Goal: Find specific page/section: Find specific page/section

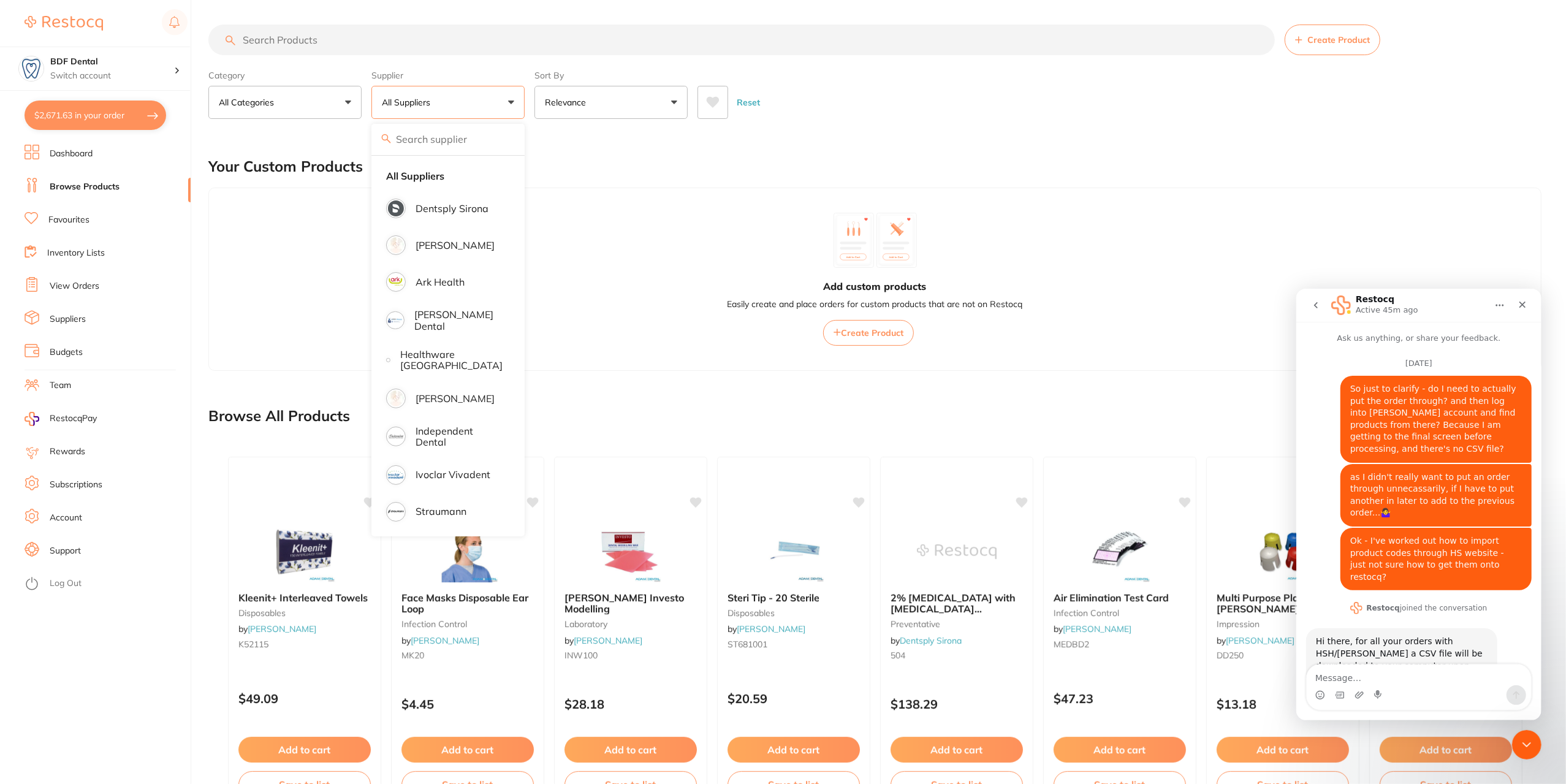
scroll to position [1, 0]
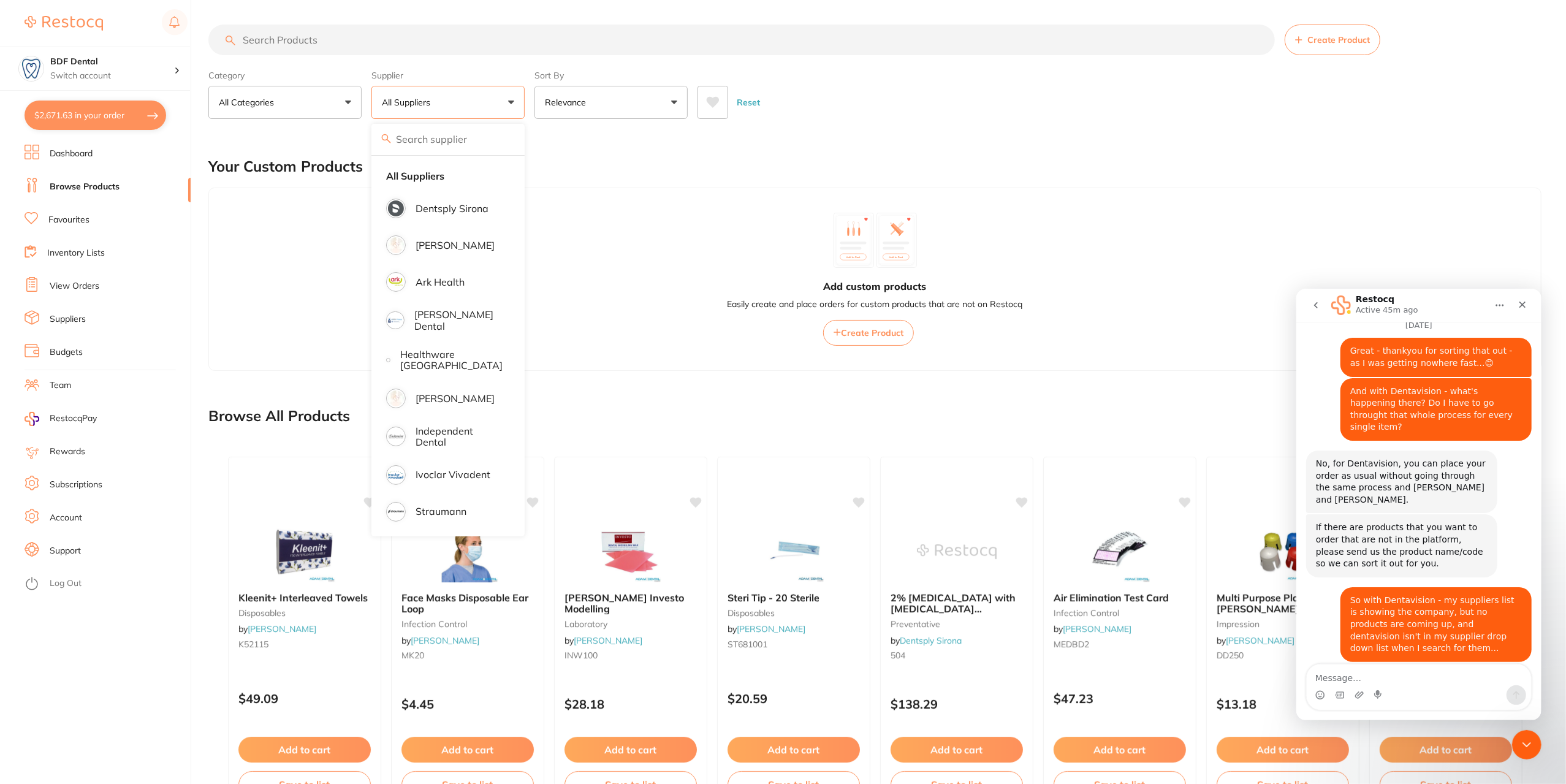
click at [306, 322] on div "Add custom products Easily create and place orders for custom products that are…" at bounding box center [875, 279] width 1333 height 183
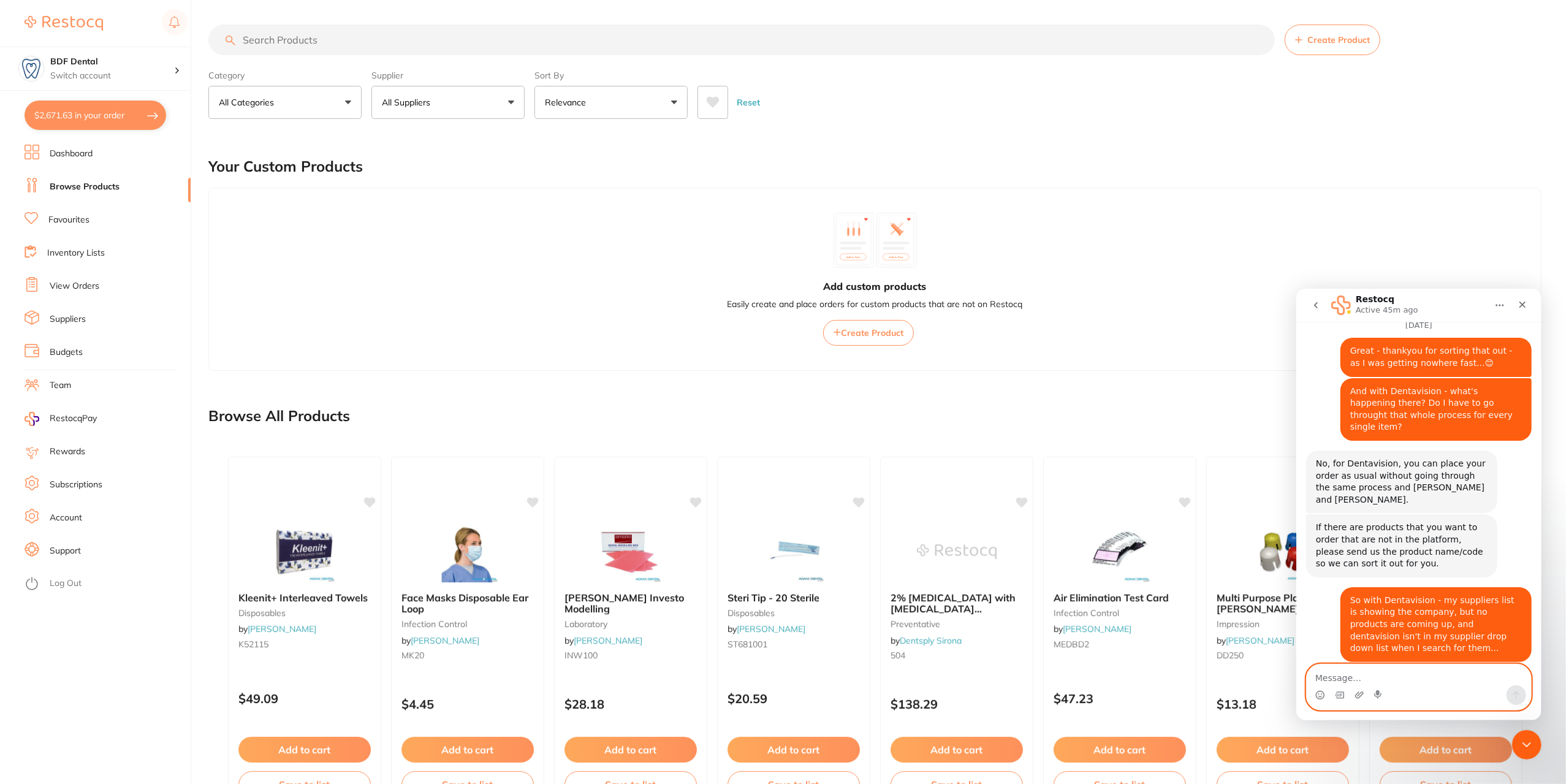
click at [1357, 672] on textarea "Message…" at bounding box center [1419, 674] width 225 height 21
paste textarea "Dentavision Acc Code/Number: 013593 Email Address: [EMAIL_ADDRESS][DOMAIN_NAME]…"
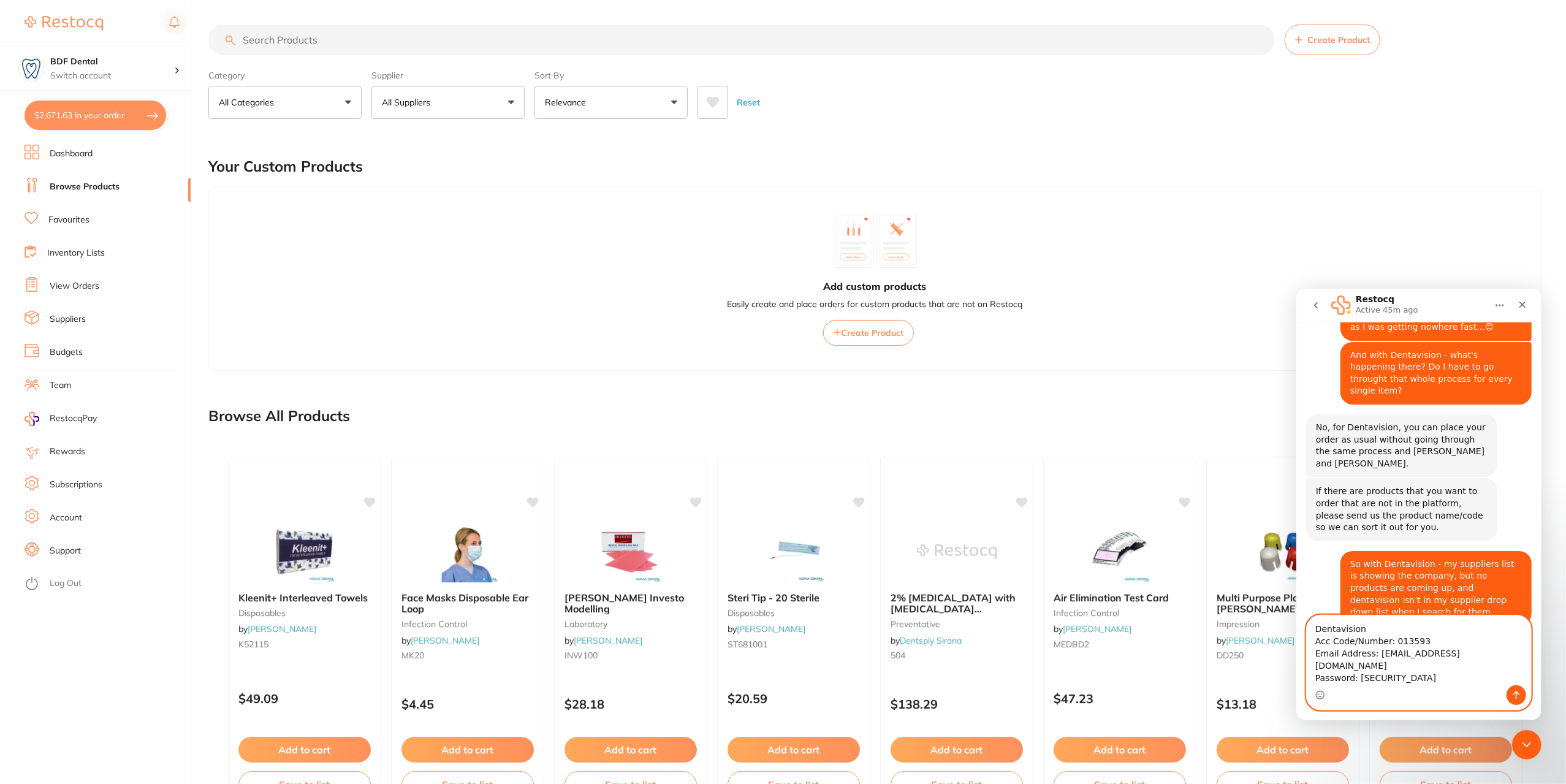
scroll to position [1209, 0]
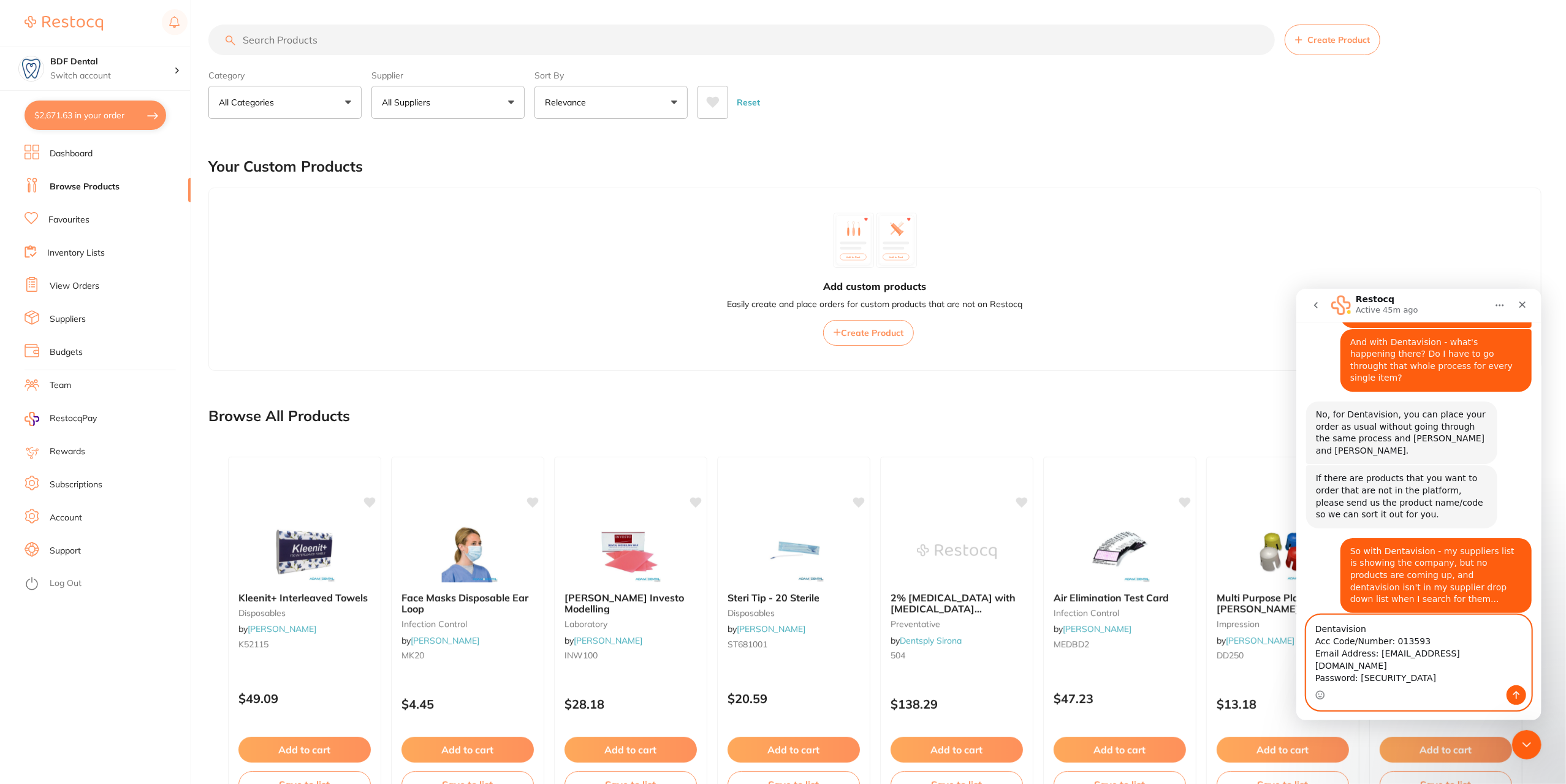
click at [1429, 671] on textarea "Dentavision Acc Code/Number: 013593 Email Address: [EMAIL_ADDRESS][DOMAIN_NAME]…" at bounding box center [1419, 649] width 225 height 70
type textarea "Dentavision Acc Code/Number: 013593 Email Address: [EMAIL_ADDRESS][DOMAIN_NAME]…"
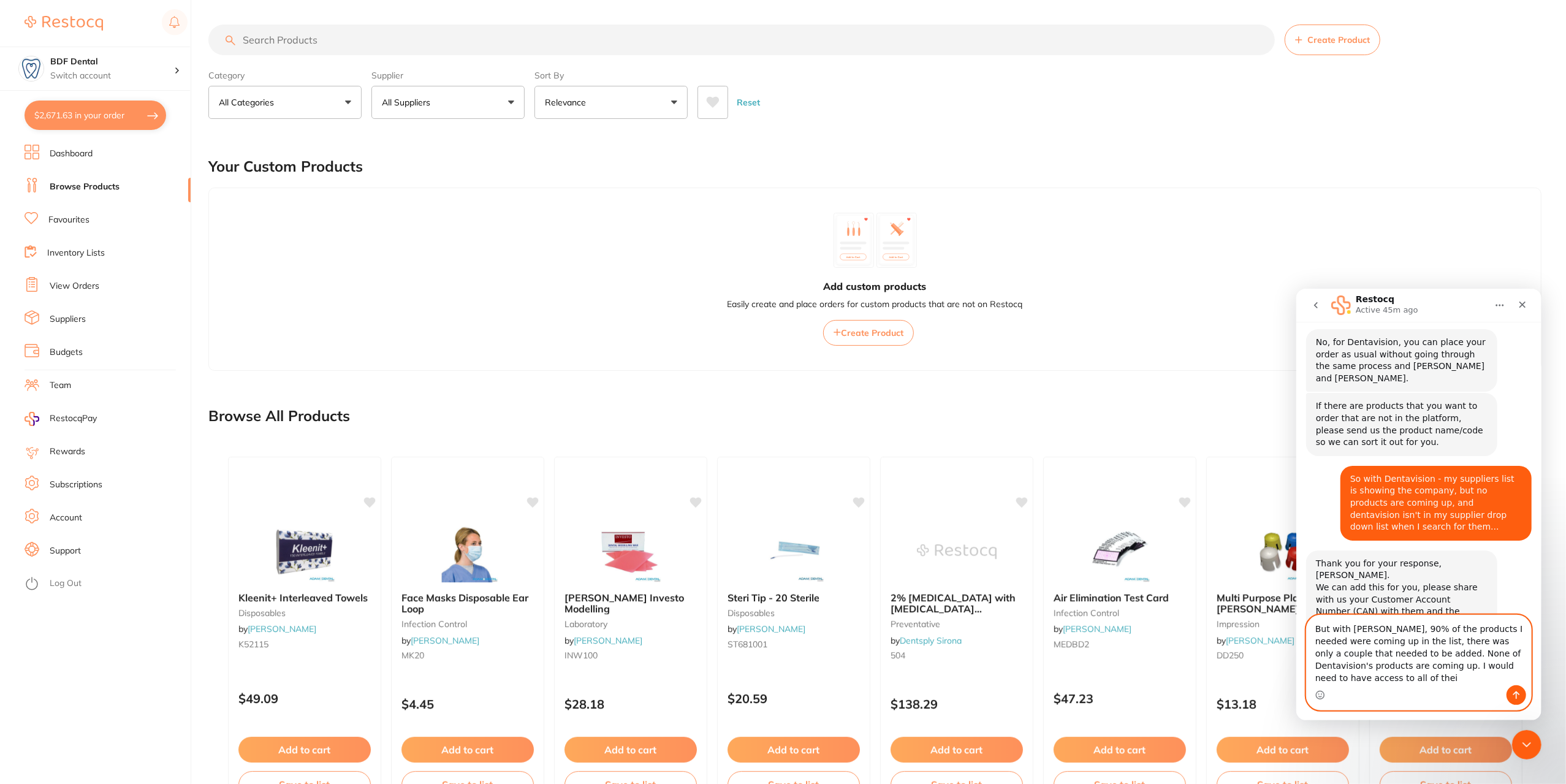
scroll to position [1293, 0]
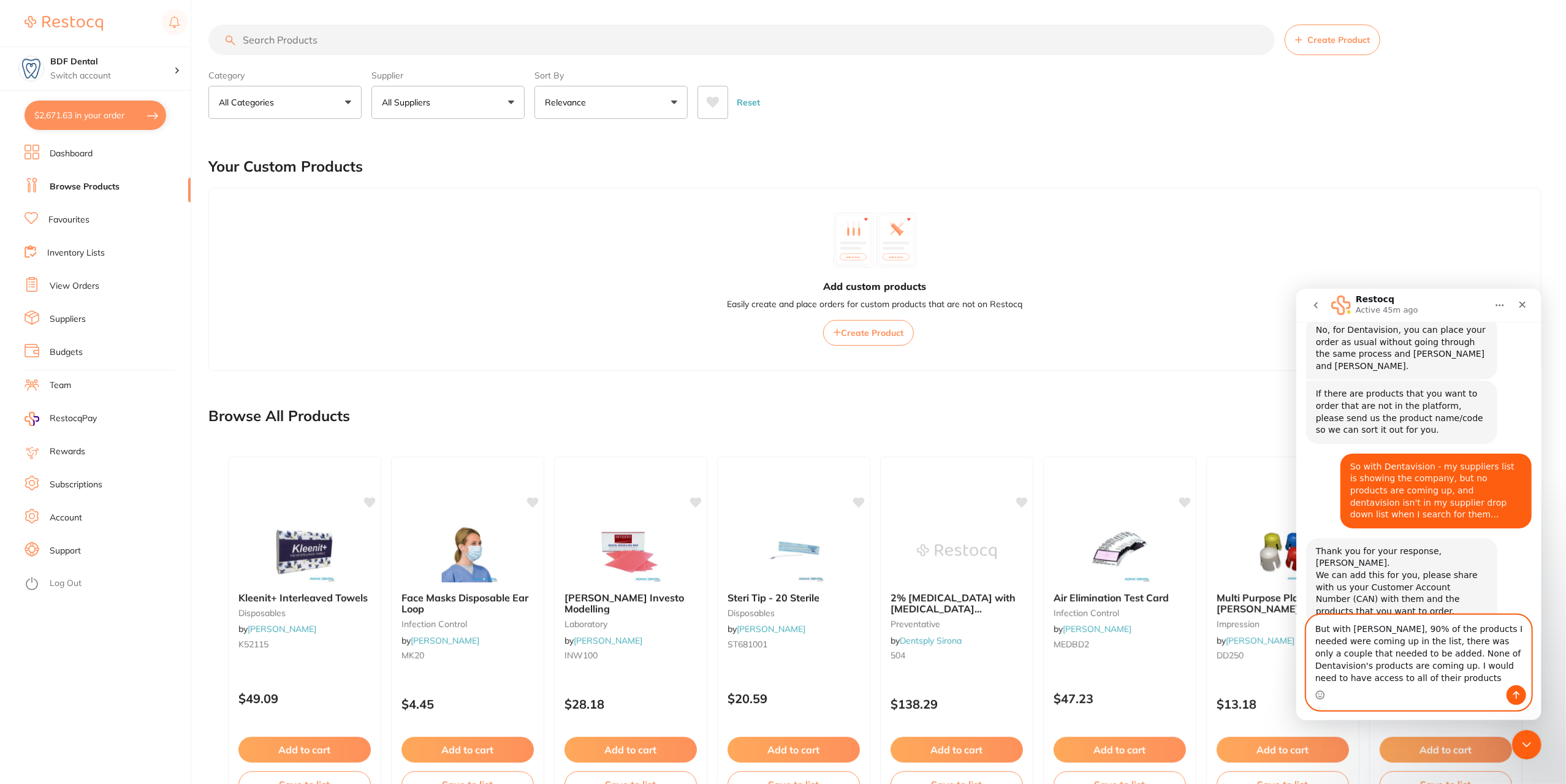
type textarea "But with [PERSON_NAME], 90% of the products I needed were coming up in the list…"
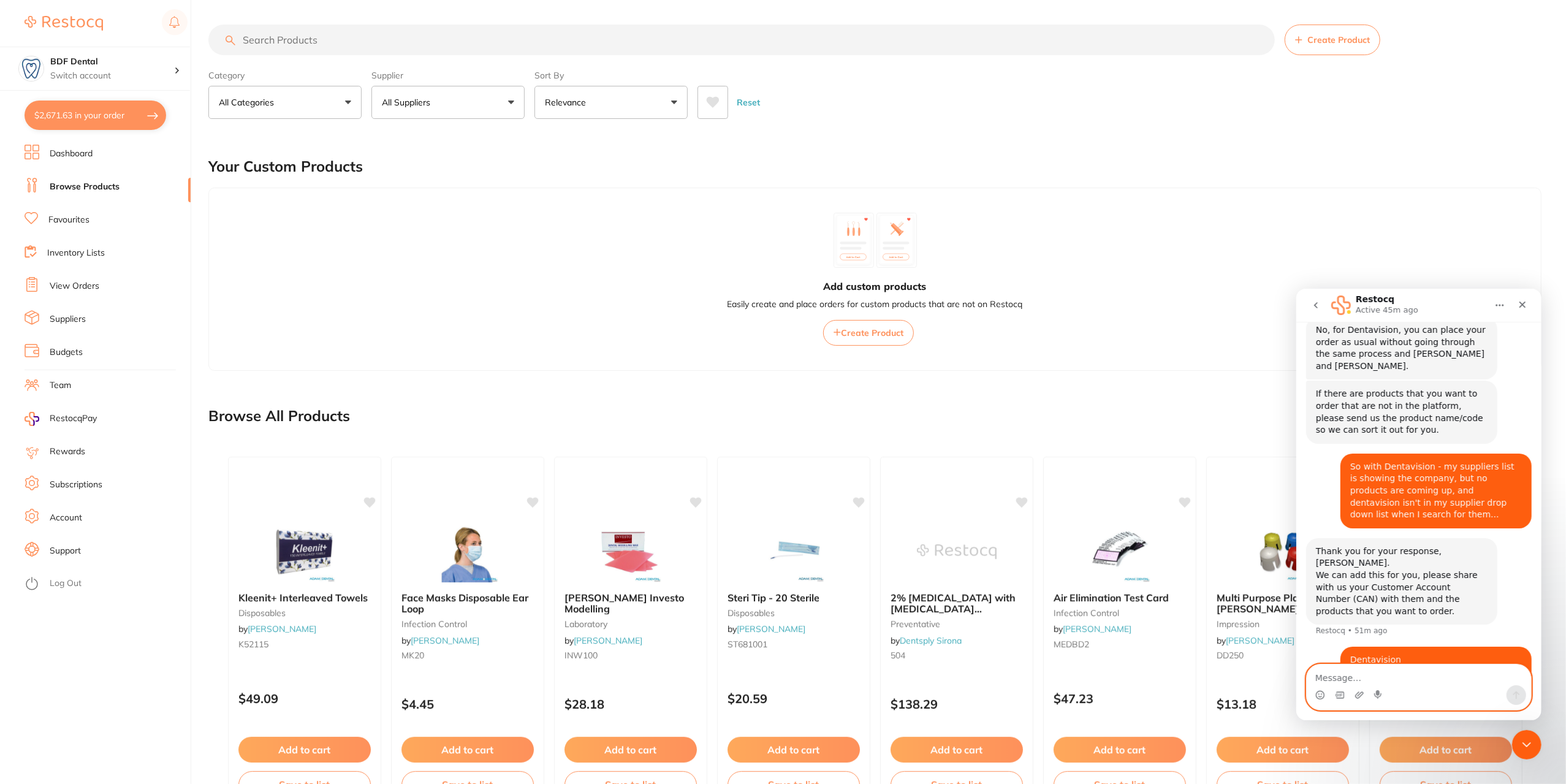
scroll to position [1332, 0]
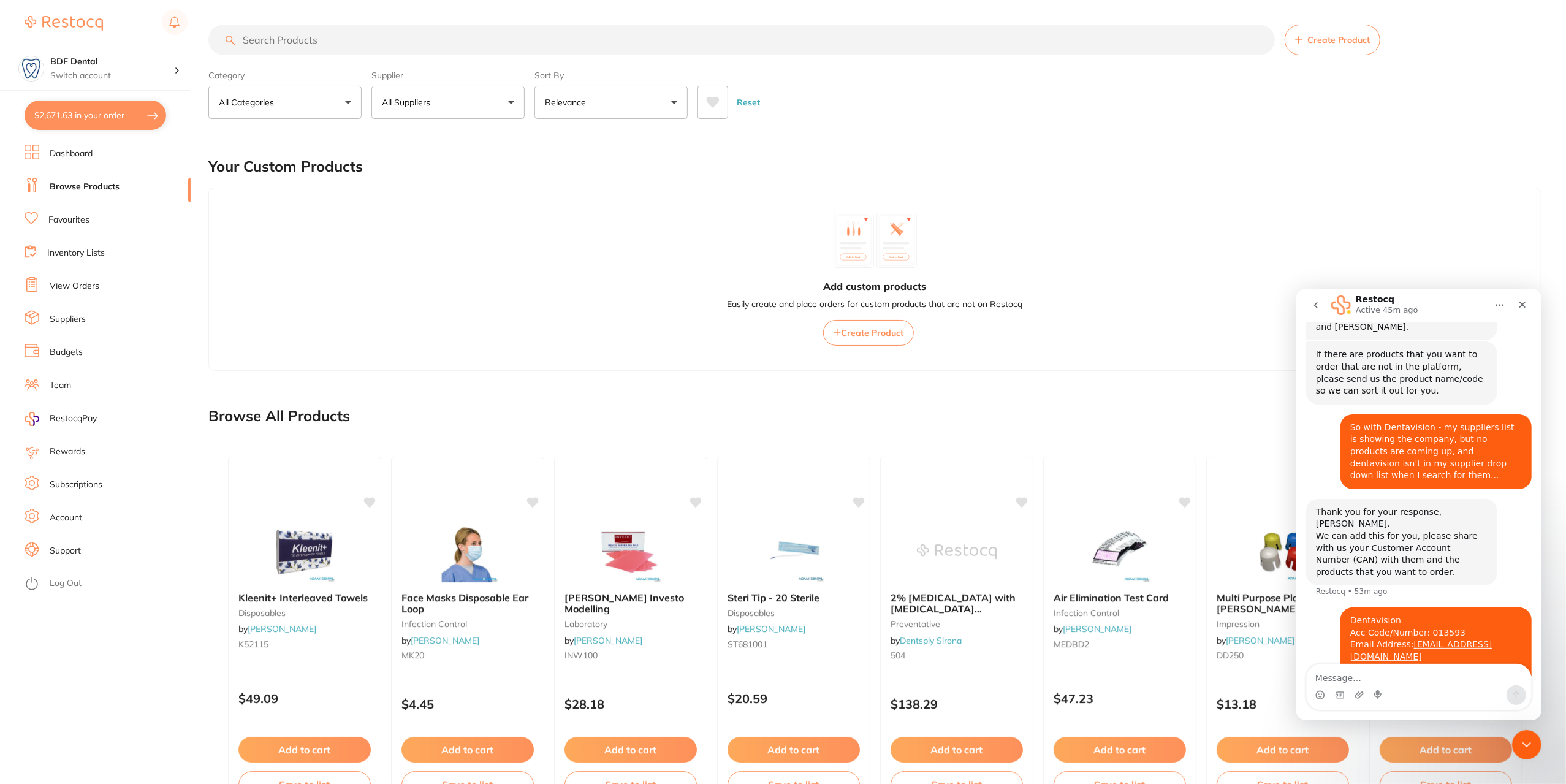
click at [62, 323] on link "Suppliers" at bounding box center [68, 319] width 36 height 12
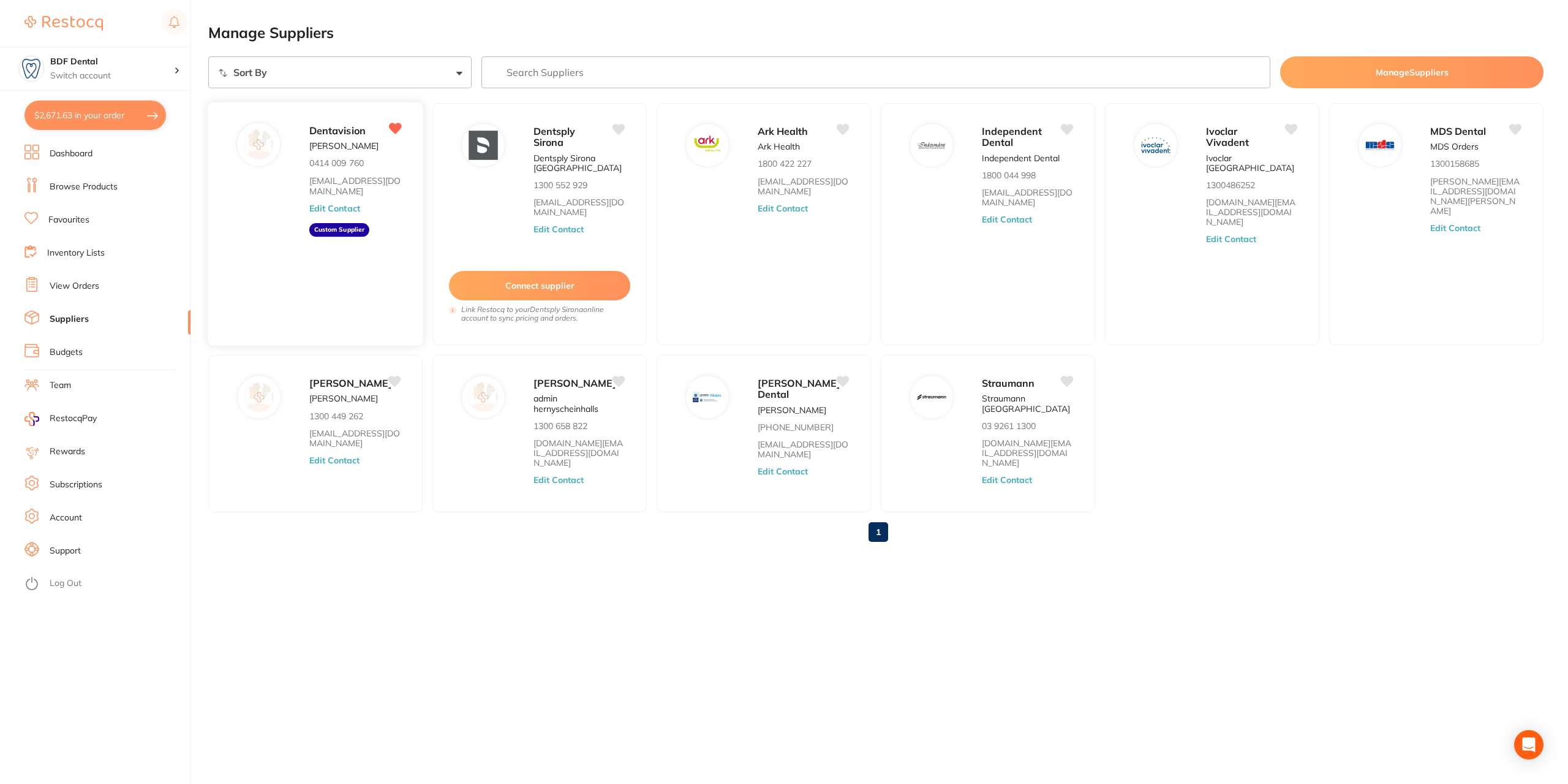
click at [329, 203] on button "Edit Contact" at bounding box center [335, 208] width 51 height 10
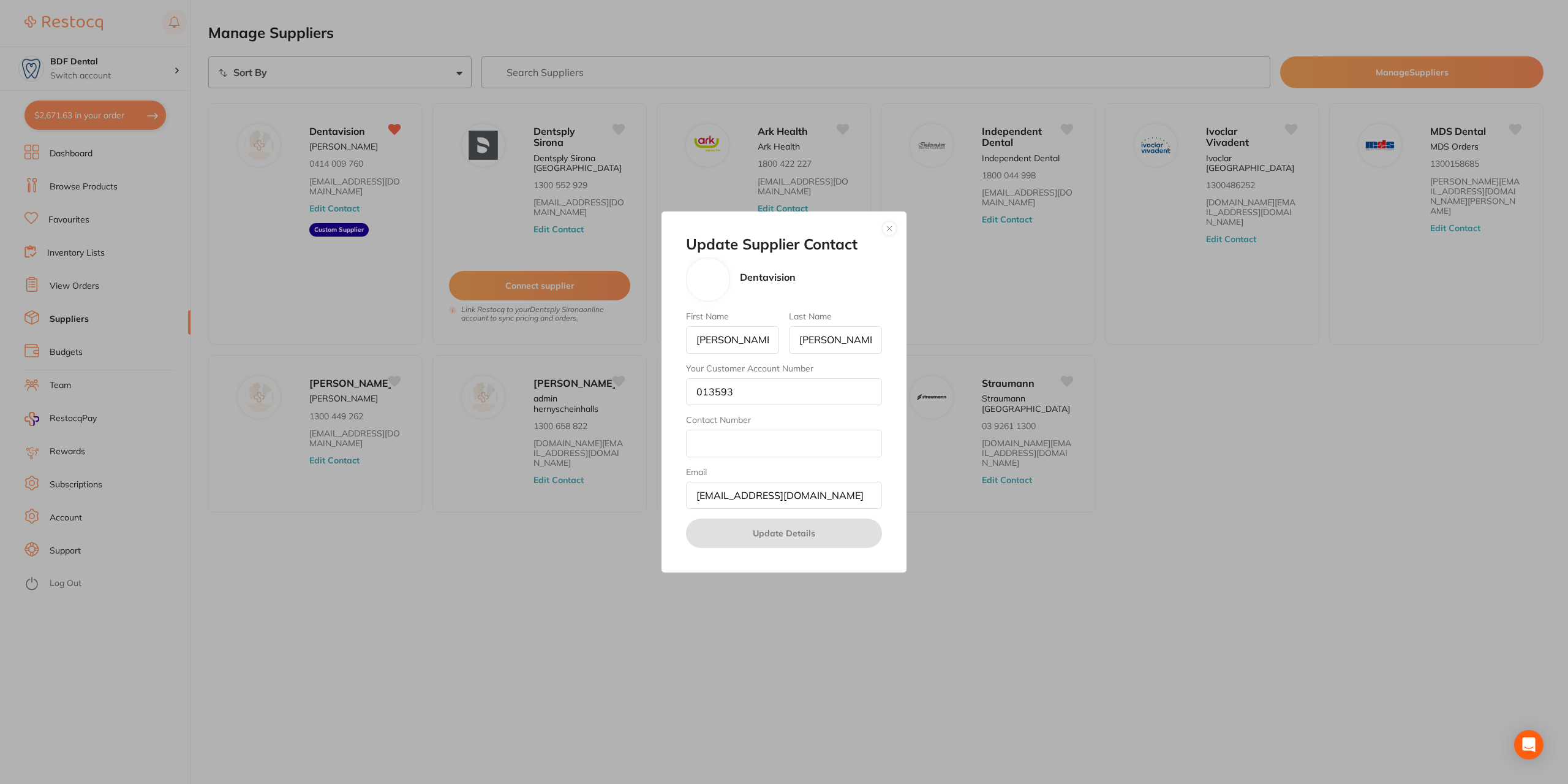
click at [889, 229] on button "button" at bounding box center [890, 229] width 15 height 15
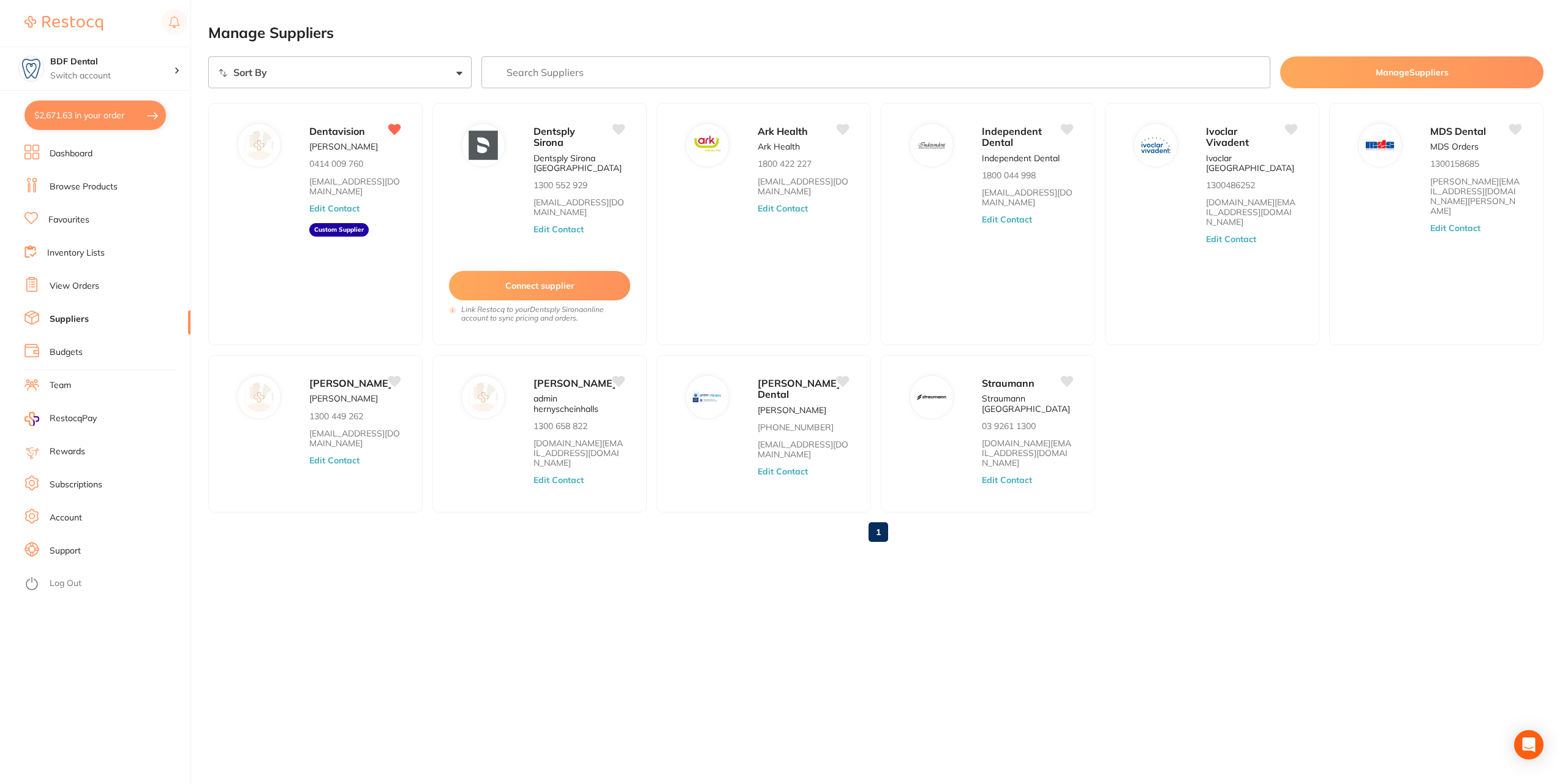
click at [69, 188] on link "Browse Products" at bounding box center [84, 187] width 68 height 12
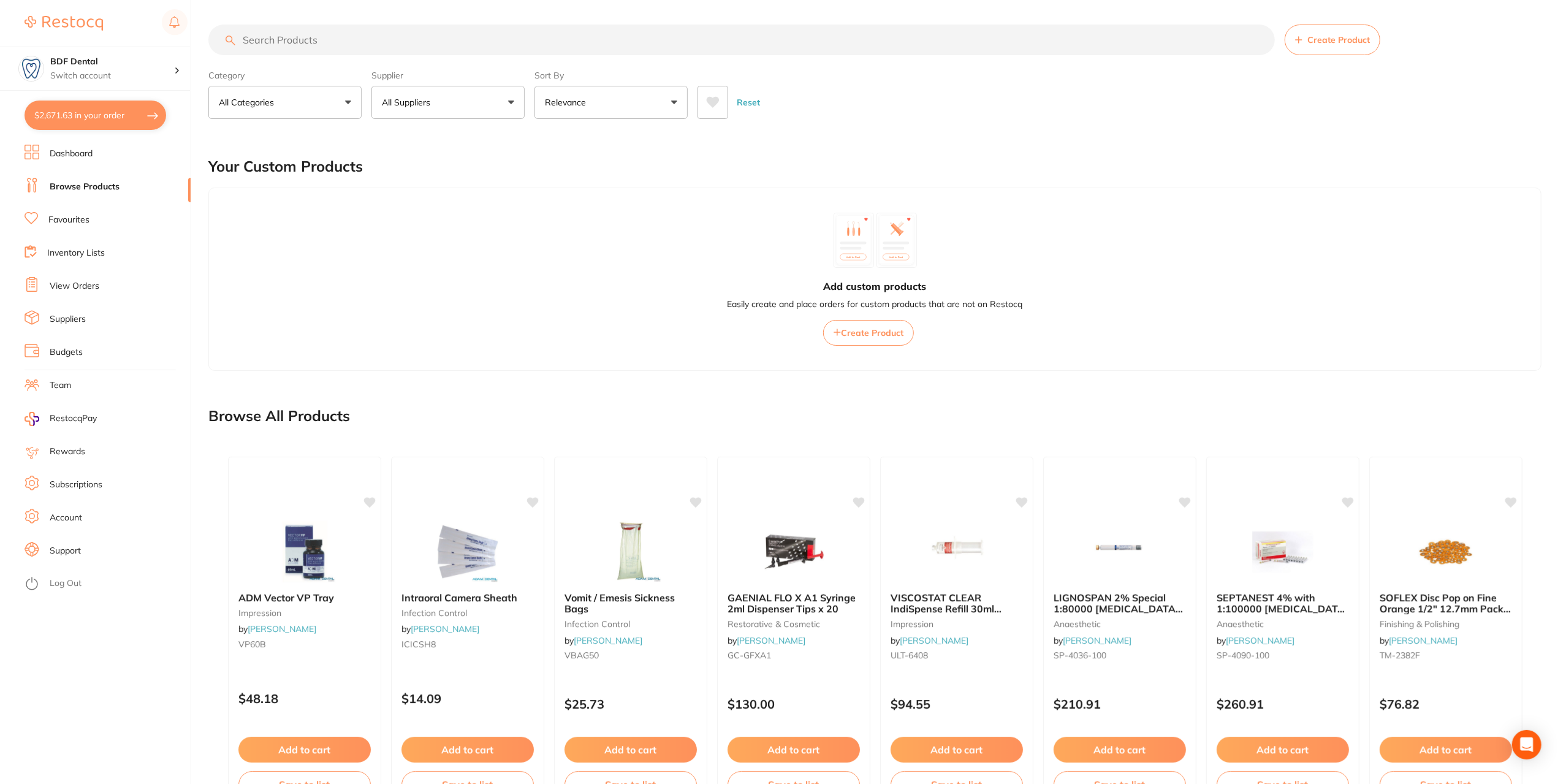
click at [437, 102] on span at bounding box center [438, 102] width 5 height 5
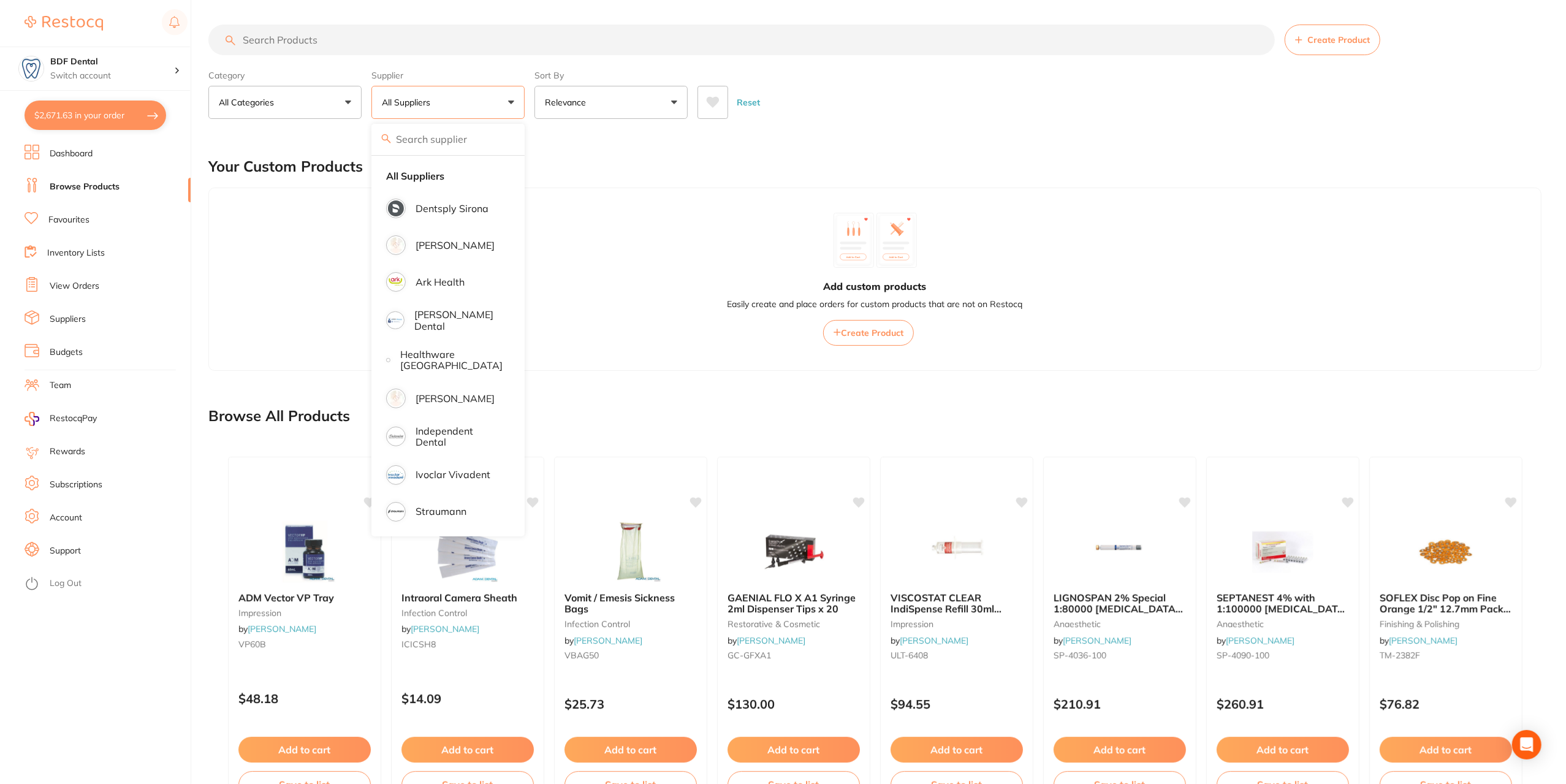
click at [84, 321] on link "Suppliers" at bounding box center [68, 319] width 36 height 12
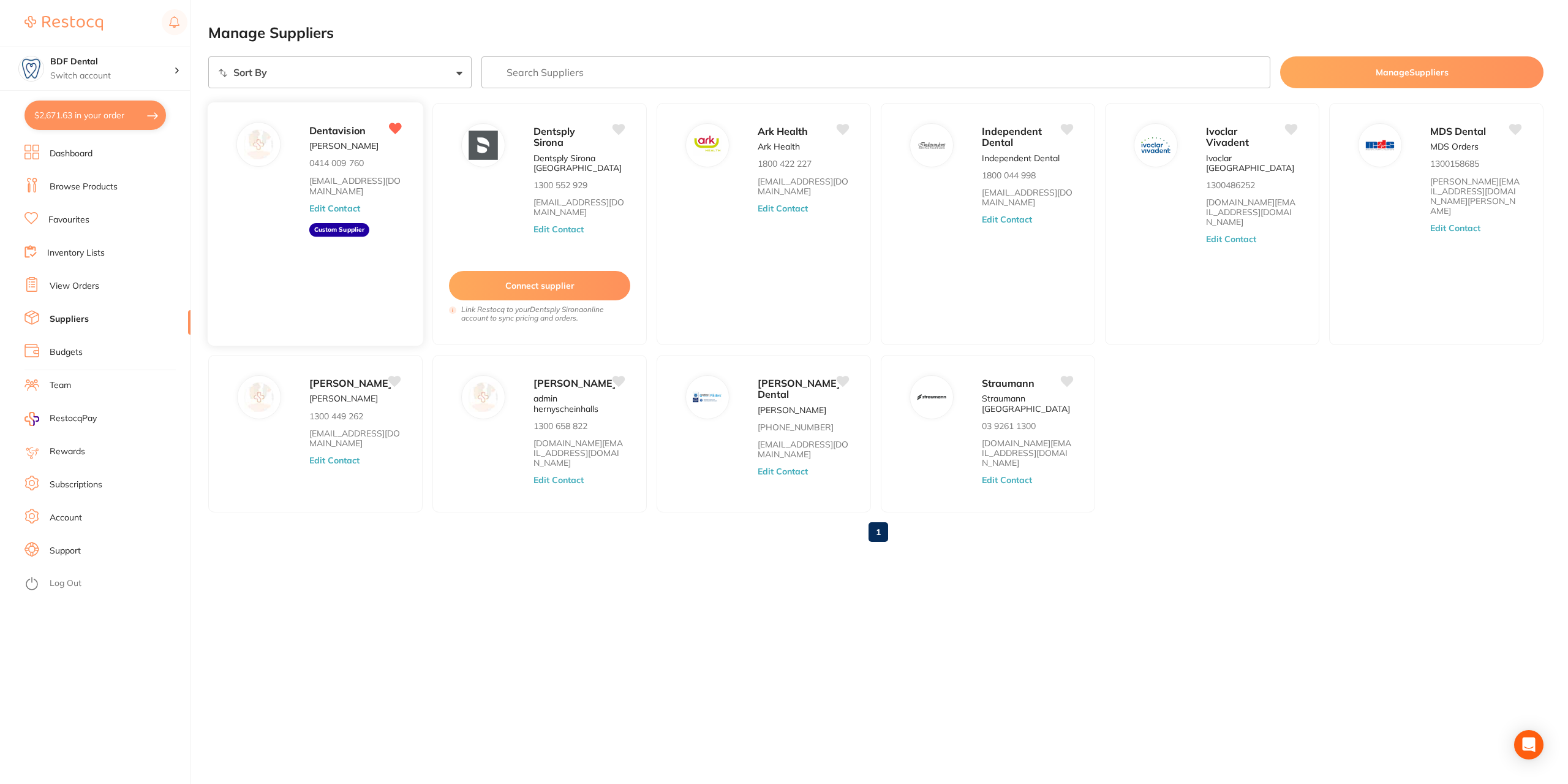
click at [398, 133] on icon at bounding box center [395, 128] width 14 height 13
click at [1455, 66] on button "Manage Suppliers" at bounding box center [1412, 72] width 263 height 32
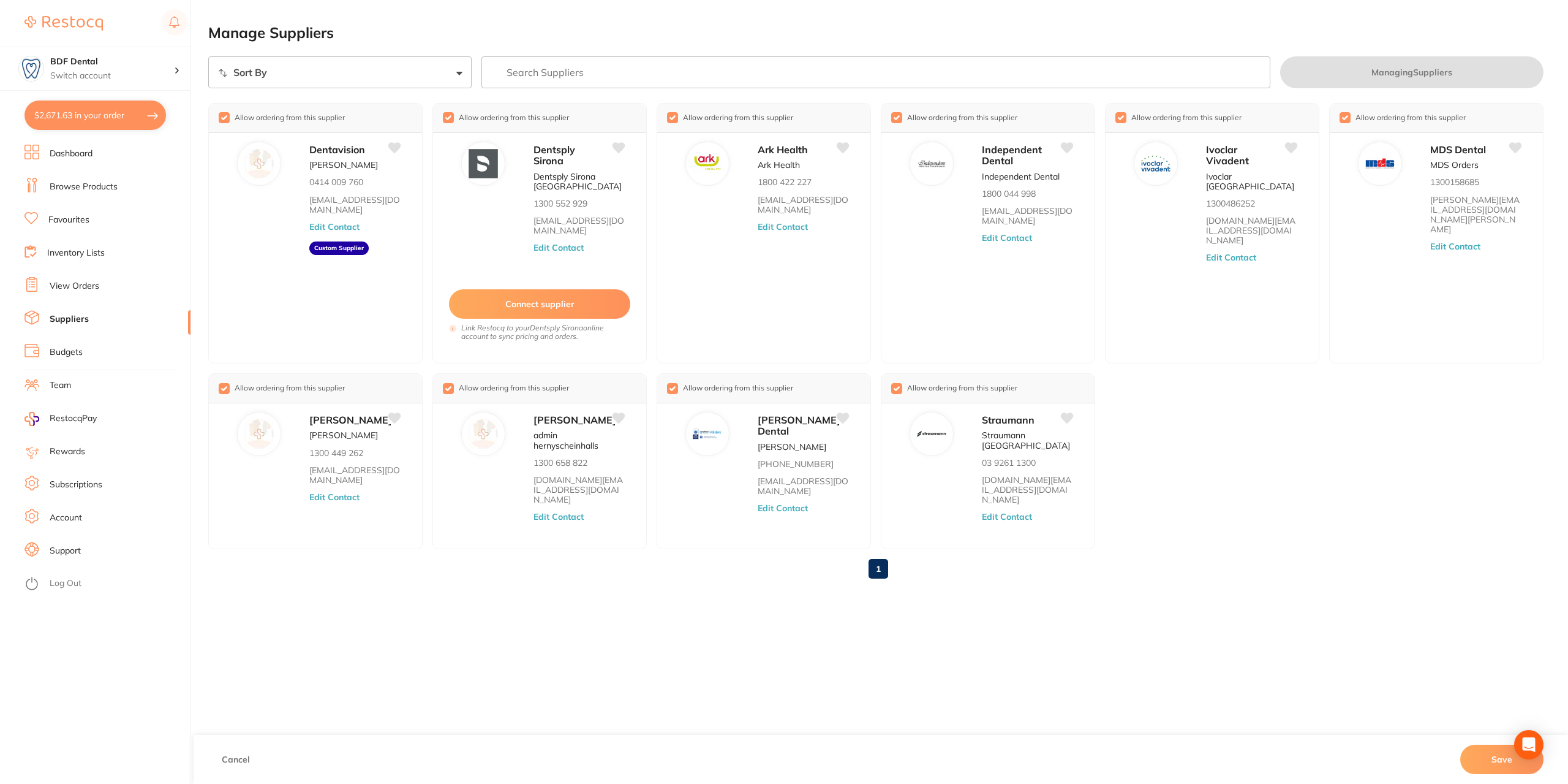
click at [1503, 762] on button "Save" at bounding box center [1502, 759] width 84 height 29
click at [79, 185] on link "Browse Products" at bounding box center [84, 187] width 68 height 12
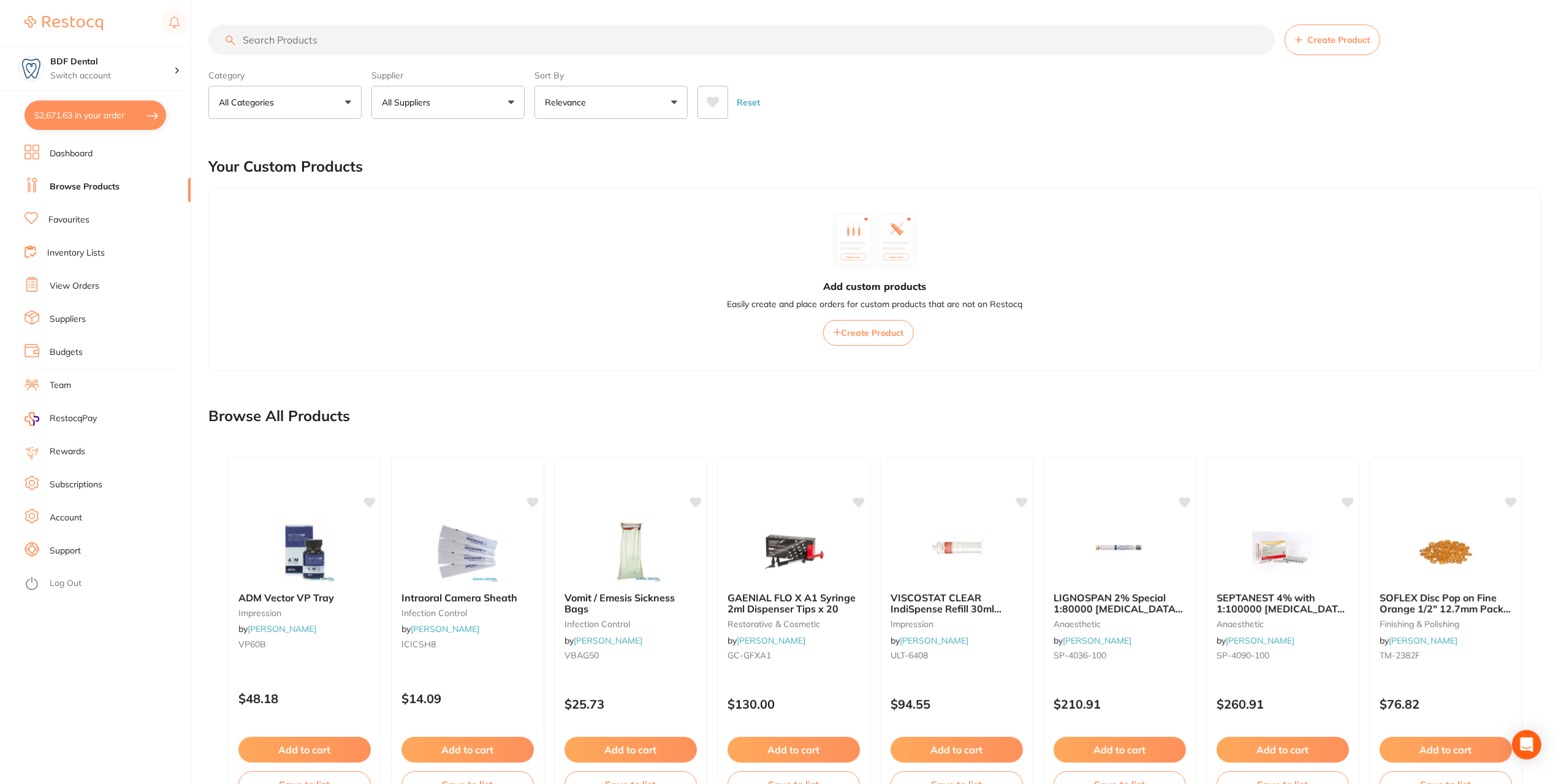
click at [425, 100] on p "All Suppliers" at bounding box center [408, 102] width 53 height 12
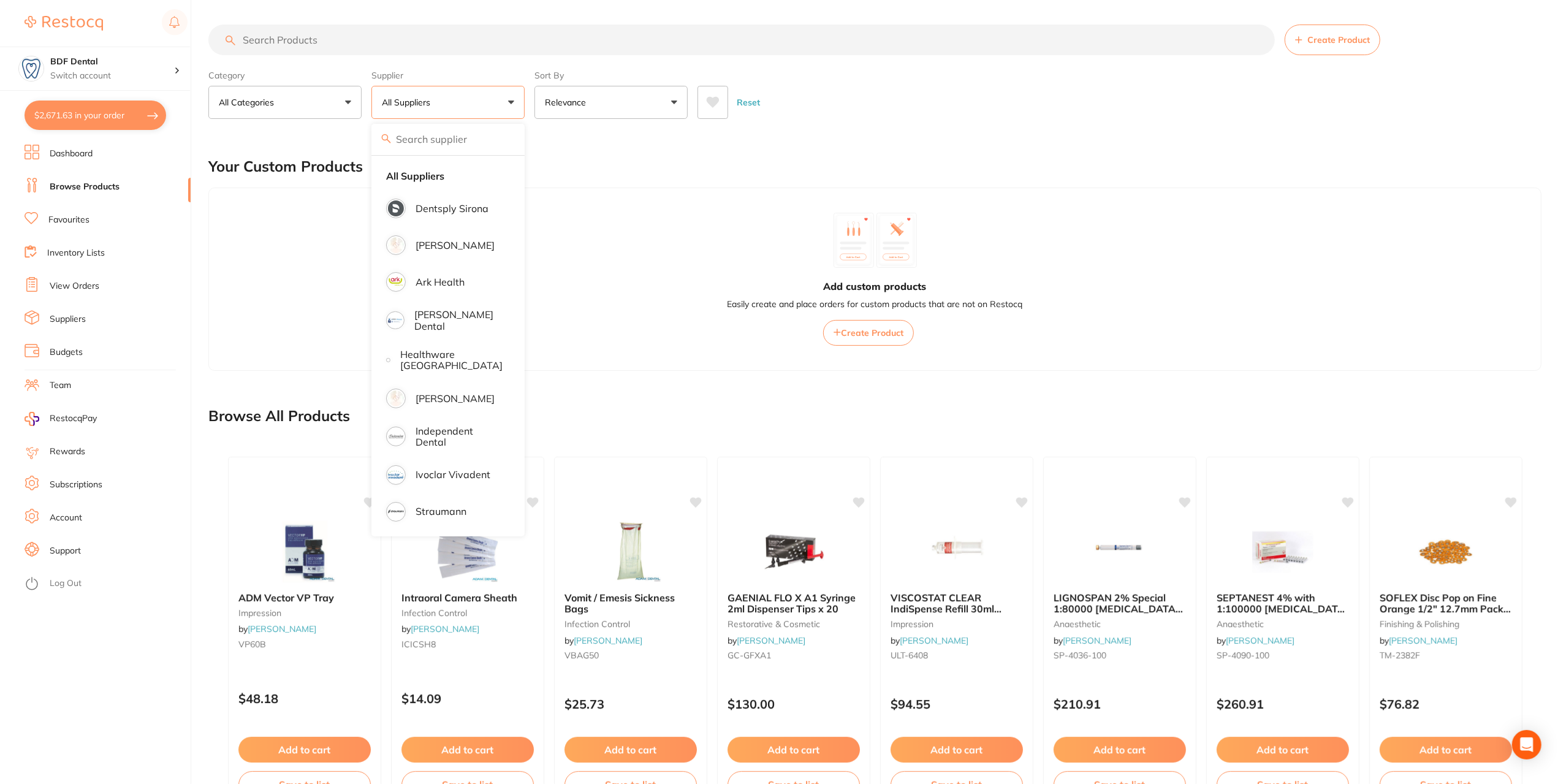
click at [77, 186] on link "Browse Products" at bounding box center [85, 187] width 70 height 12
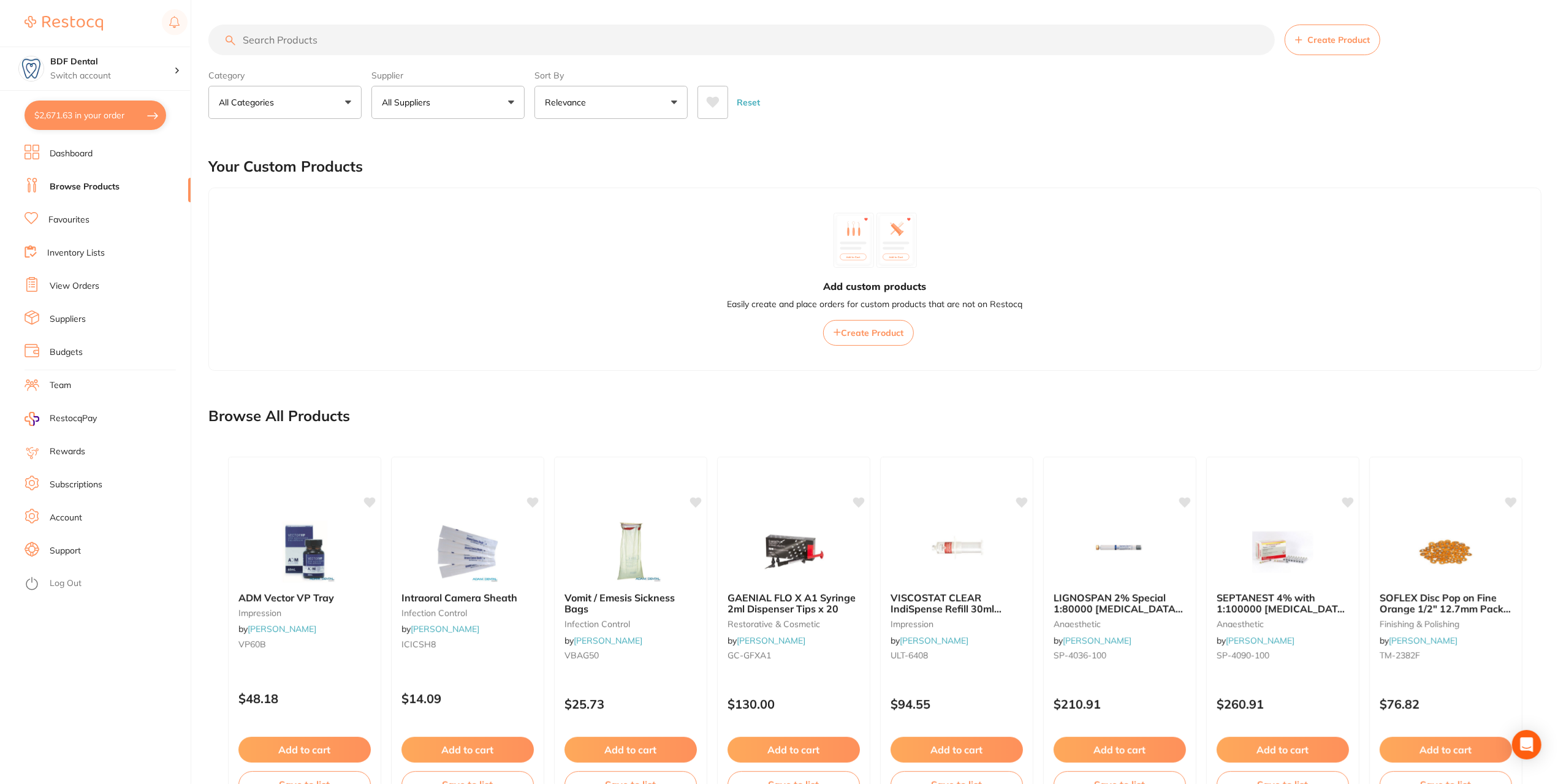
click at [392, 40] on input "search" at bounding box center [742, 39] width 1067 height 31
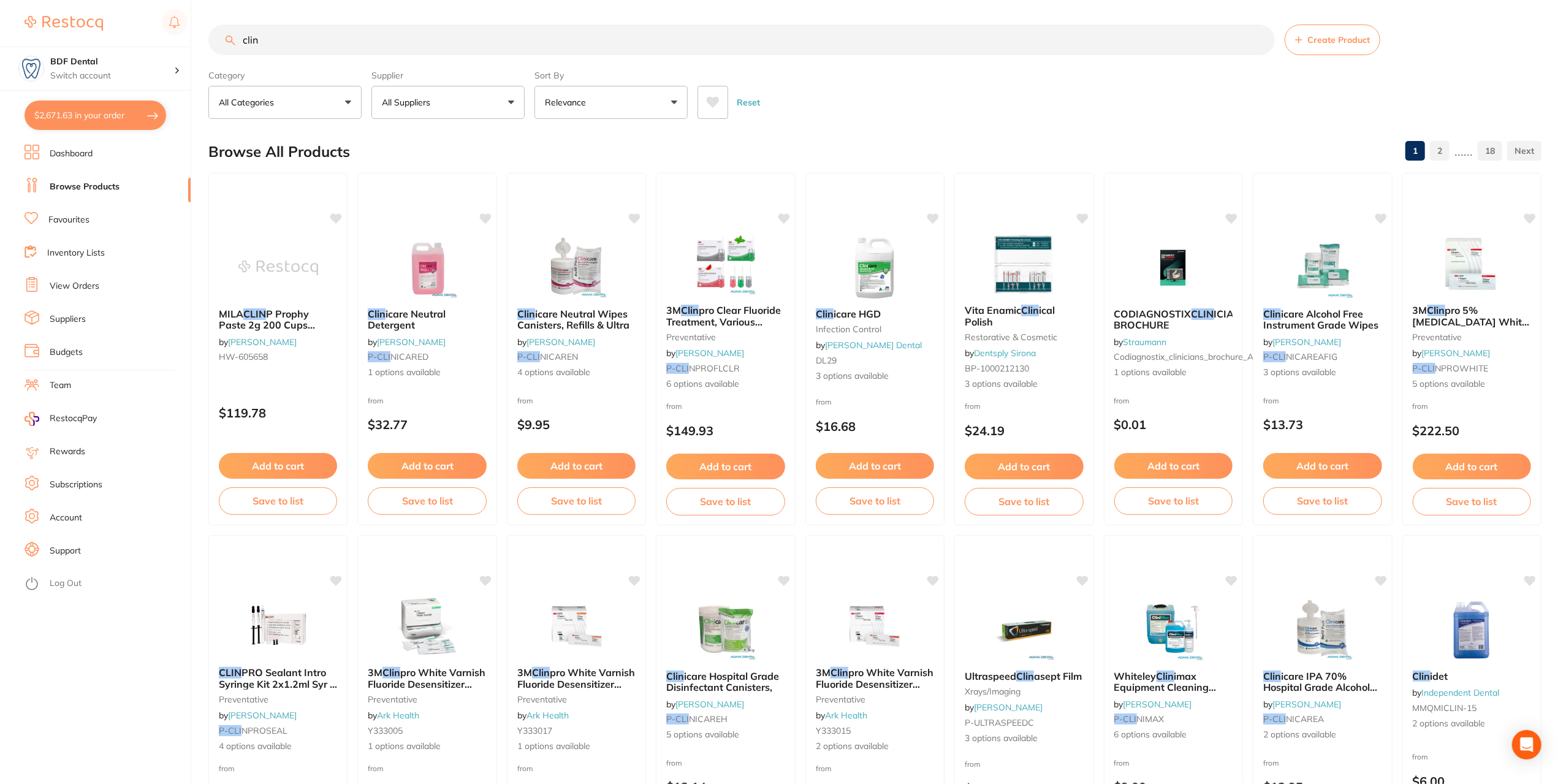
type input "clin"
click at [86, 288] on link "View Orders" at bounding box center [75, 286] width 50 height 12
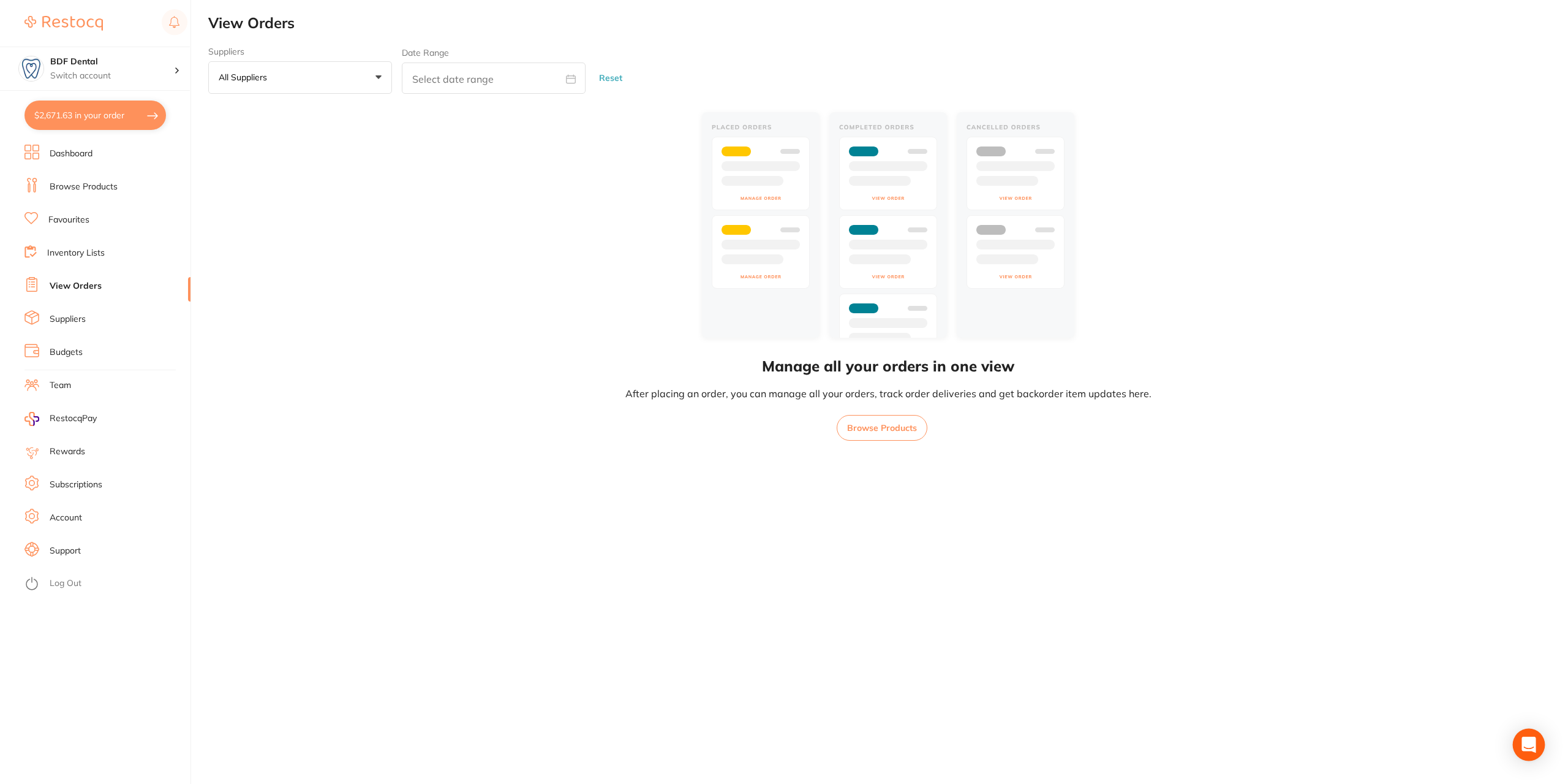
click at [1536, 740] on div "Open Intercom Messenger" at bounding box center [1529, 745] width 32 height 32
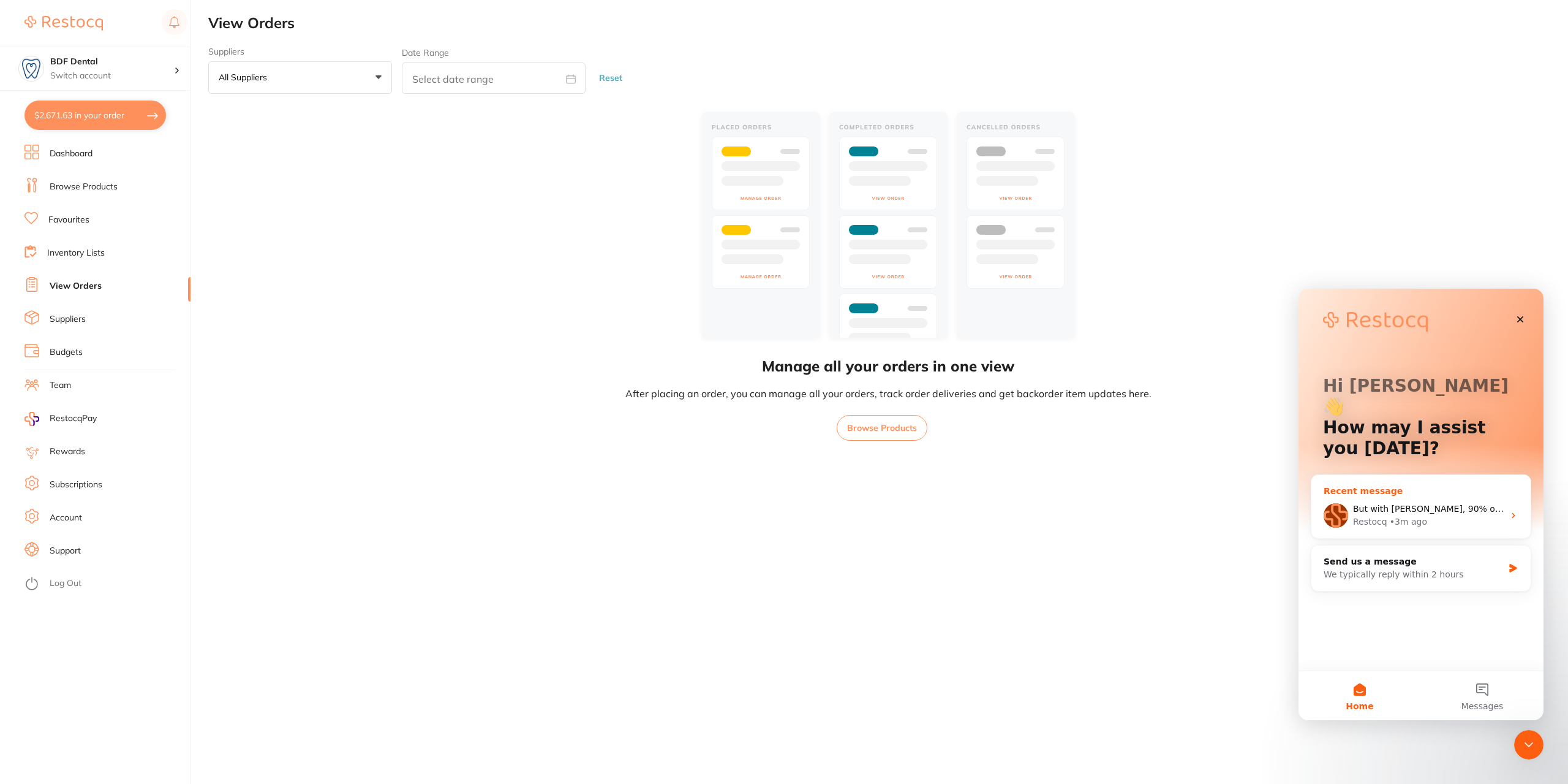
click at [1431, 515] on div "Restocq • 3m ago" at bounding box center [1428, 521] width 151 height 13
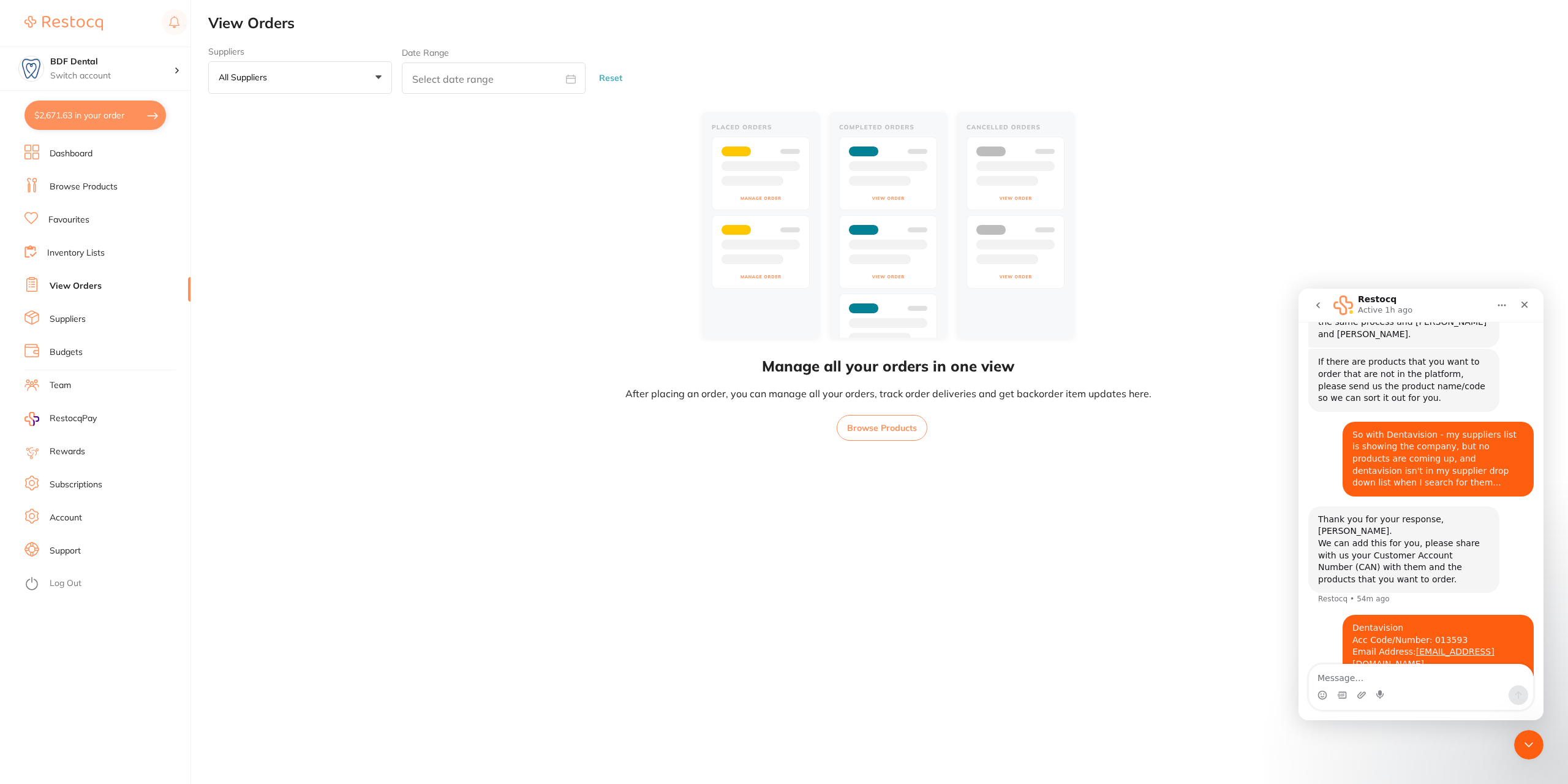
scroll to position [1332, 0]
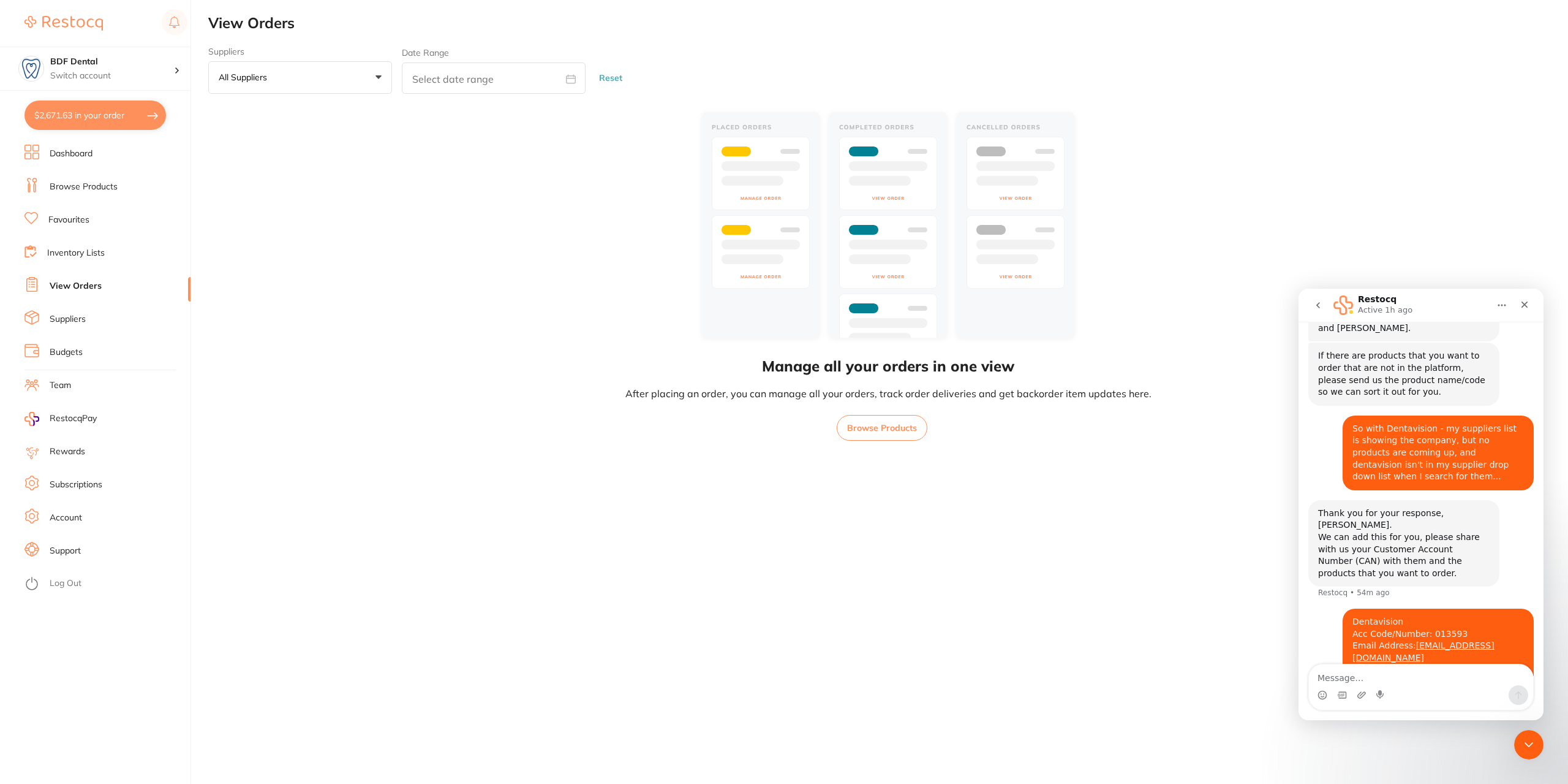
drag, startPoint x: 145, startPoint y: 290, endPoint x: 1251, endPoint y: 666, distance: 1168.2
click at [1246, 668] on main "View Orders Suppliers All suppliers +0 All suppliers AB Orthodontics [PERSON_NA…" at bounding box center [888, 392] width 1360 height 784
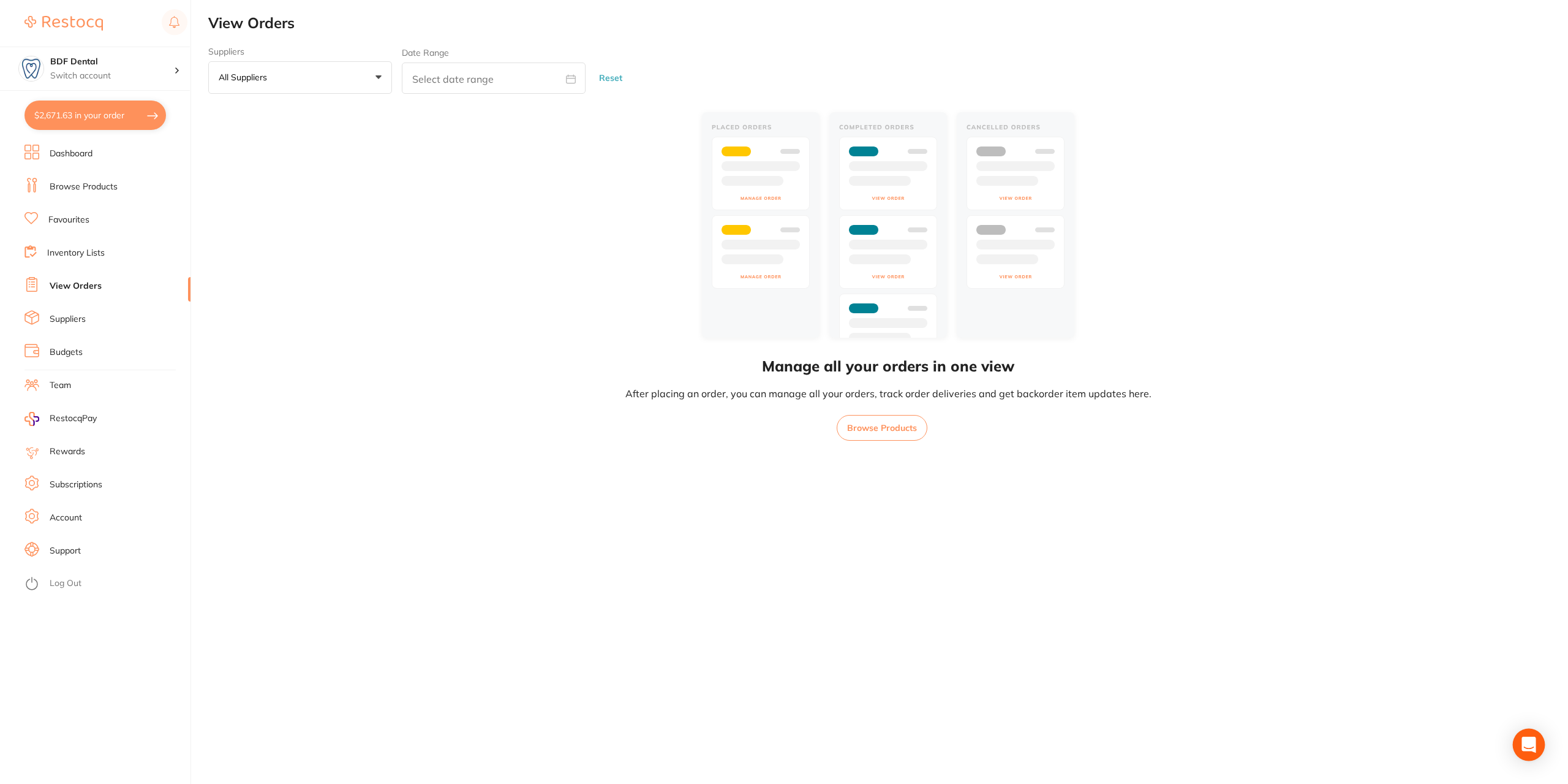
click at [1534, 742] on icon "Open Intercom Messenger" at bounding box center [1529, 745] width 14 height 16
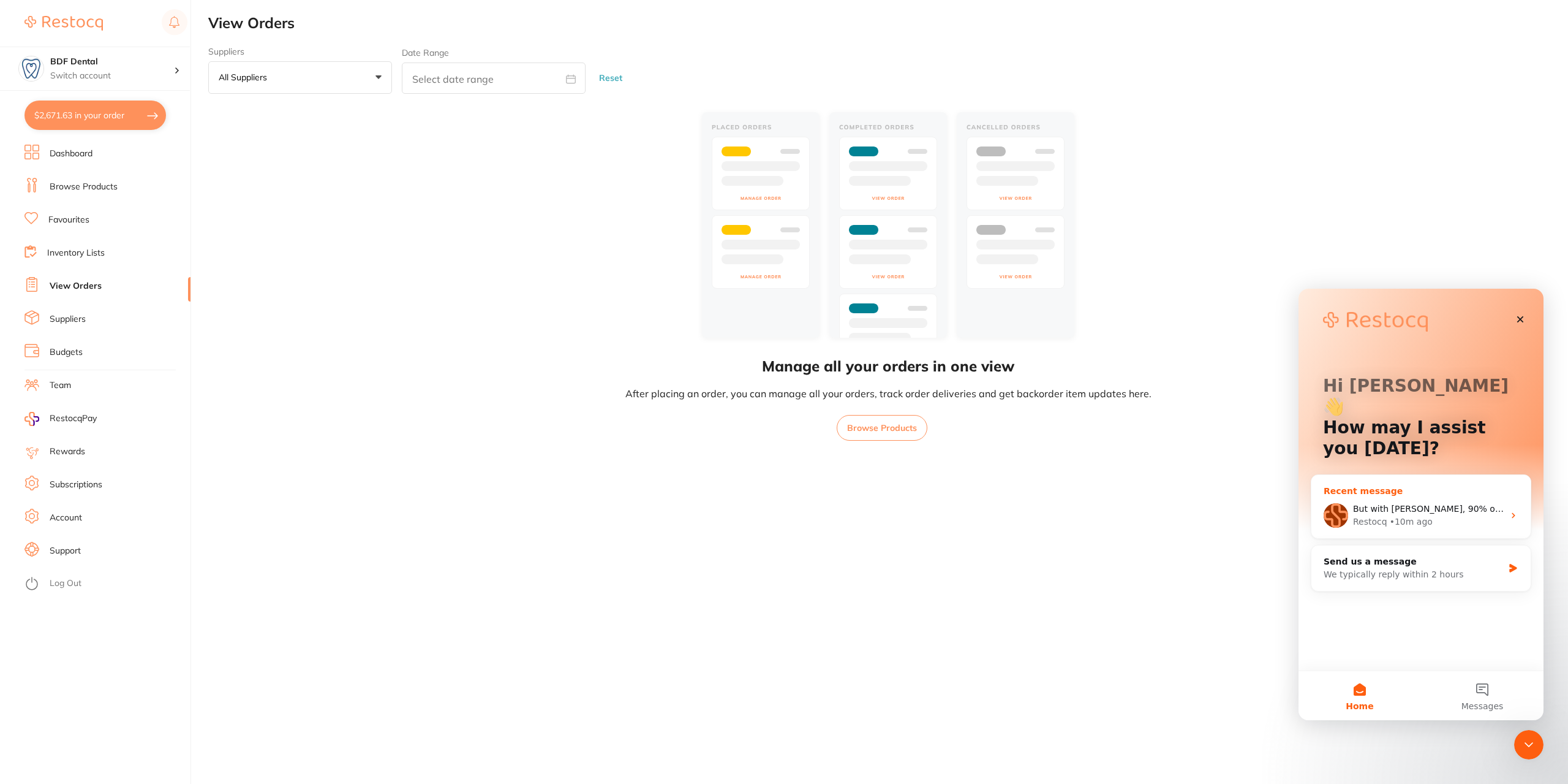
click at [1470, 485] on div "Recent message" at bounding box center [1421, 491] width 195 height 13
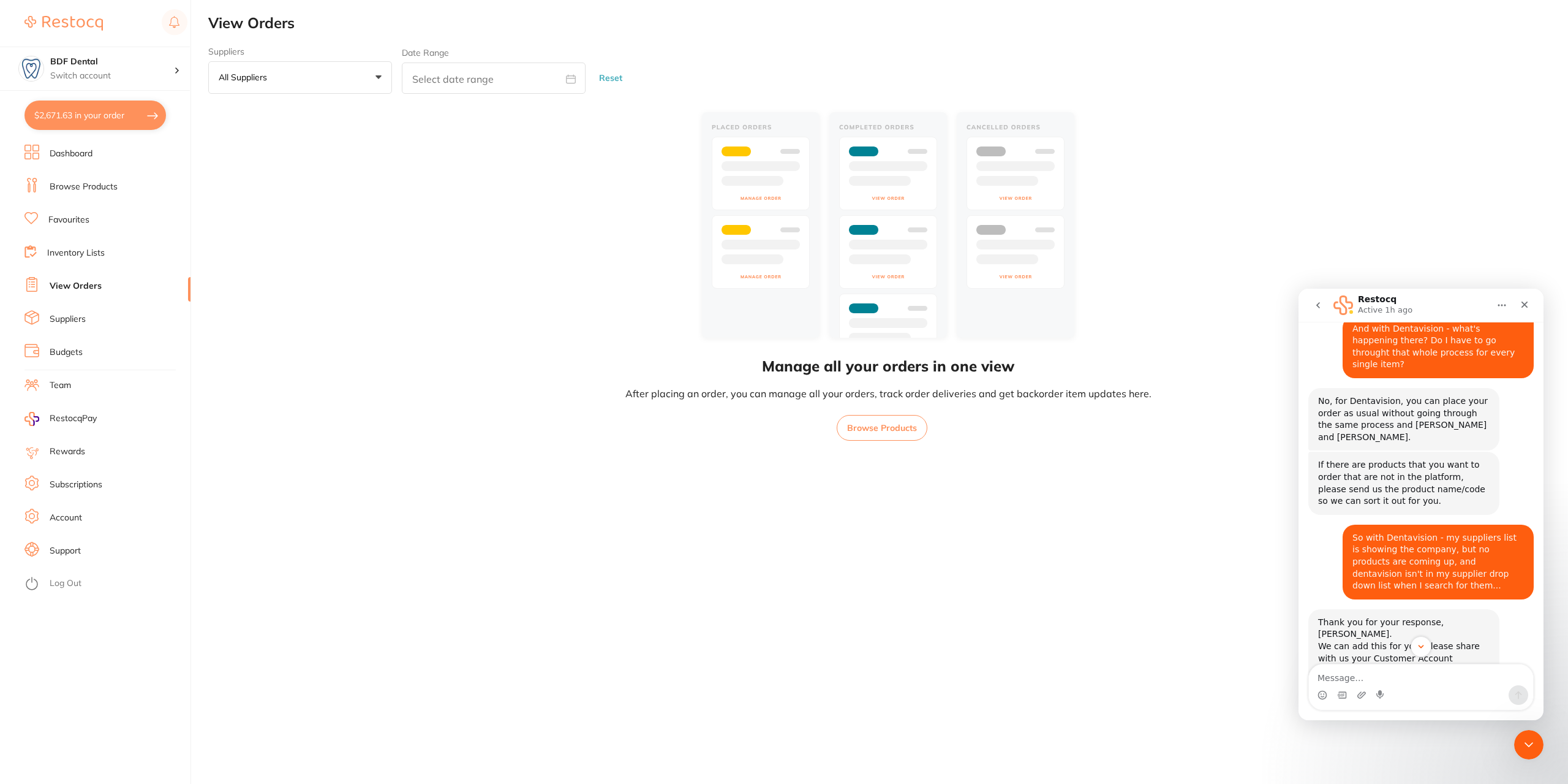
scroll to position [1332, 0]
